Goal: Transaction & Acquisition: Download file/media

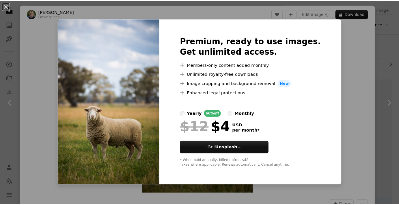
scroll to position [3676, 0]
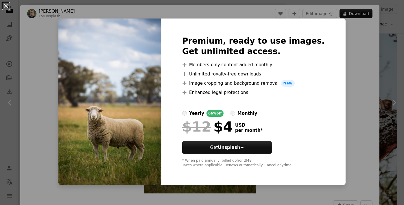
click at [5, 5] on button "An X shape" at bounding box center [5, 5] width 7 height 7
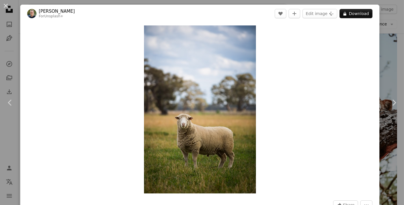
click at [5, 5] on button "An X shape" at bounding box center [5, 5] width 7 height 7
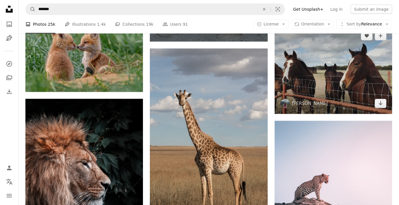
scroll to position [3878, 0]
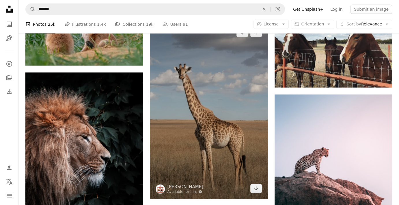
click at [216, 118] on img at bounding box center [209, 110] width 118 height 177
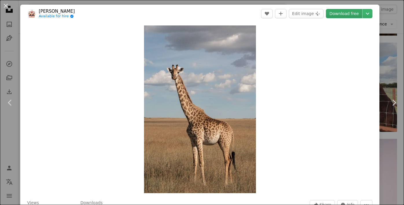
click at [338, 14] on link "Download free" at bounding box center [344, 13] width 36 height 9
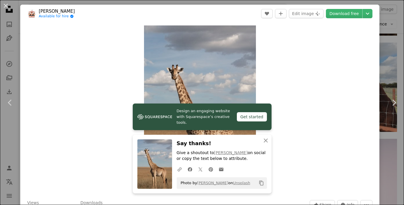
drag, startPoint x: 5, startPoint y: 4, endPoint x: 6, endPoint y: 9, distance: 5.2
click at [5, 4] on button "An X shape" at bounding box center [5, 5] width 7 height 7
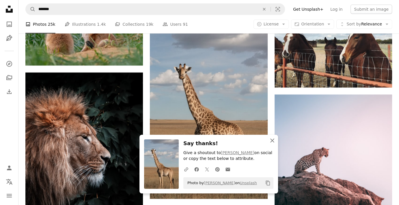
click at [273, 141] on icon "An X shape" at bounding box center [272, 140] width 7 height 7
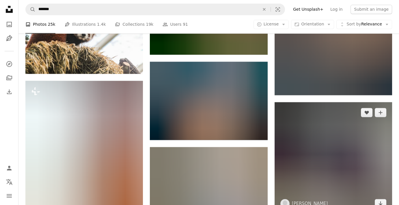
scroll to position [7519, 0]
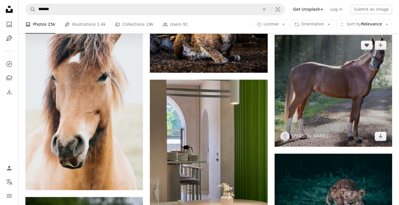
click at [360, 79] on img at bounding box center [334, 91] width 118 height 112
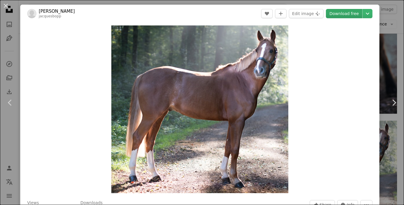
click at [338, 17] on link "Download free" at bounding box center [344, 13] width 36 height 9
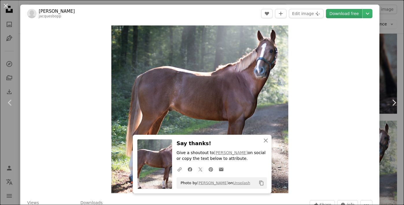
click at [342, 15] on link "Download free" at bounding box center [344, 13] width 36 height 9
click at [6, 8] on button "An X shape" at bounding box center [5, 5] width 7 height 7
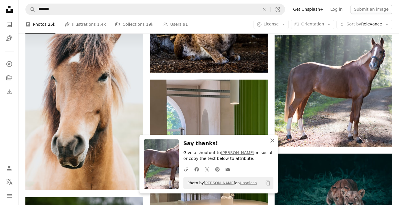
click at [272, 141] on icon "An X shape" at bounding box center [272, 140] width 7 height 7
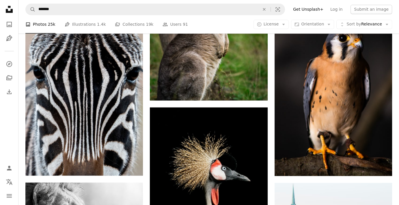
scroll to position [9686, 0]
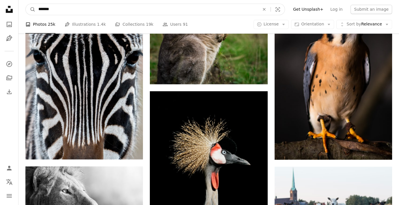
drag, startPoint x: 0, startPoint y: 12, endPoint x: 0, endPoint y: 16, distance: 3.8
type input "*"
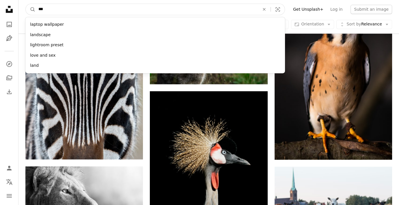
type input "****"
click button "A magnifying glass" at bounding box center [31, 9] width 10 height 11
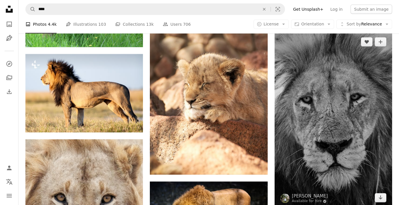
scroll to position [6184, 0]
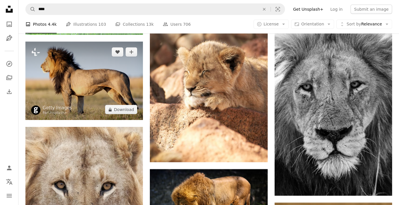
click at [86, 77] on img at bounding box center [84, 81] width 118 height 78
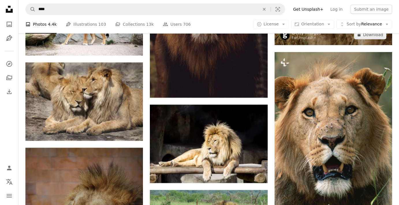
scroll to position [6588, 0]
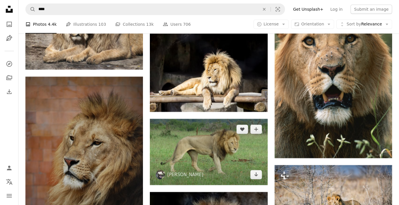
click at [235, 144] on img at bounding box center [209, 152] width 118 height 66
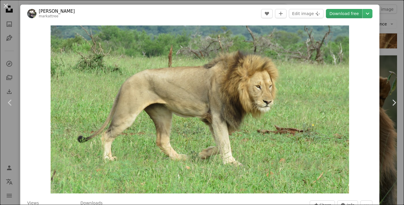
click at [341, 14] on link "Download free" at bounding box center [344, 13] width 36 height 9
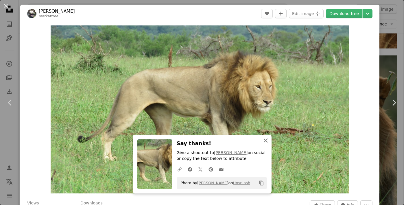
click at [262, 140] on icon "An X shape" at bounding box center [265, 140] width 7 height 7
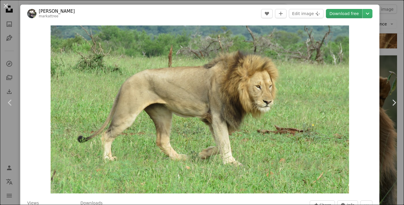
click at [343, 12] on link "Download free" at bounding box center [344, 13] width 36 height 9
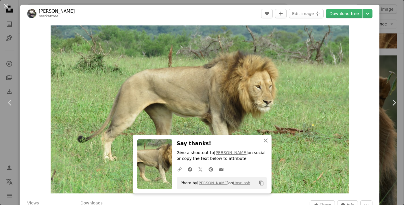
click at [5, 7] on button "An X shape" at bounding box center [5, 5] width 7 height 7
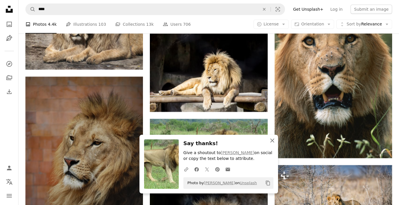
click at [275, 140] on icon "An X shape" at bounding box center [272, 140] width 7 height 7
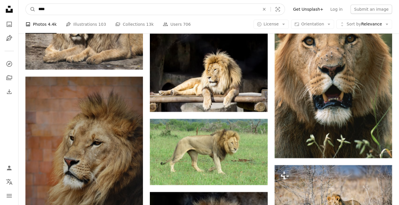
drag, startPoint x: 50, startPoint y: 8, endPoint x: 0, endPoint y: 14, distance: 50.6
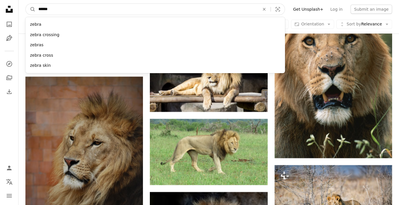
type input "*****"
click button "A magnifying glass" at bounding box center [31, 9] width 10 height 11
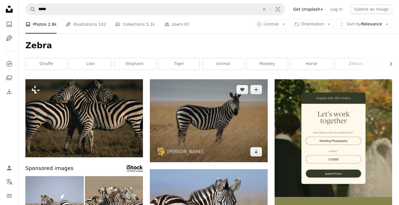
click at [202, 112] on img at bounding box center [209, 120] width 118 height 83
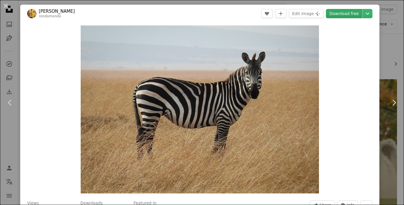
click at [349, 16] on link "Download free" at bounding box center [344, 13] width 36 height 9
